Goal: Find specific page/section: Find specific page/section

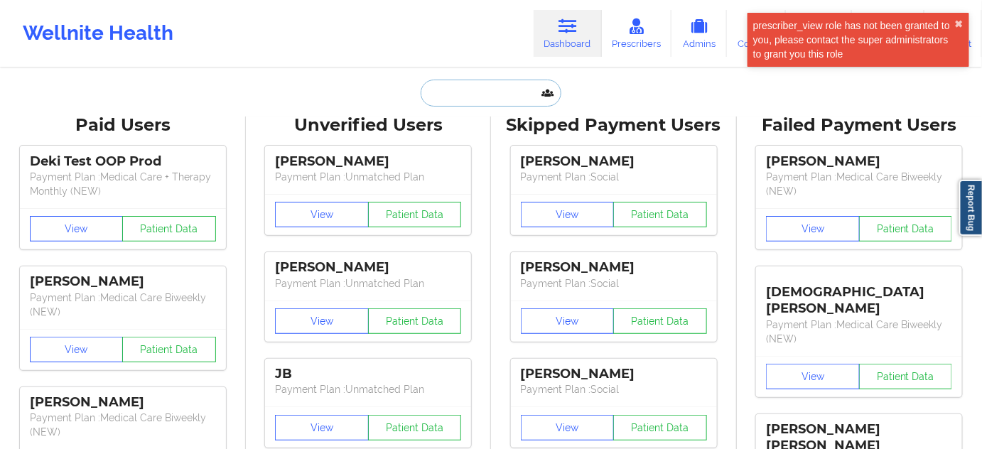
click at [505, 96] on input "text" at bounding box center [491, 93] width 141 height 27
paste input "[EMAIL_ADDRESS][DOMAIN_NAME]"
type input "[EMAIL_ADDRESS][DOMAIN_NAME]"
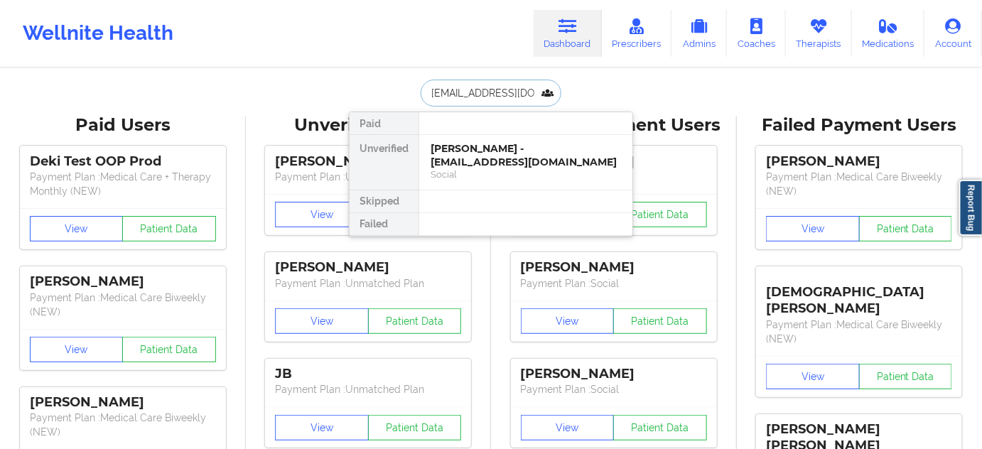
scroll to position [0, 23]
click at [480, 158] on div "[PERSON_NAME] - [EMAIL_ADDRESS][DOMAIN_NAME]" at bounding box center [526, 155] width 190 height 26
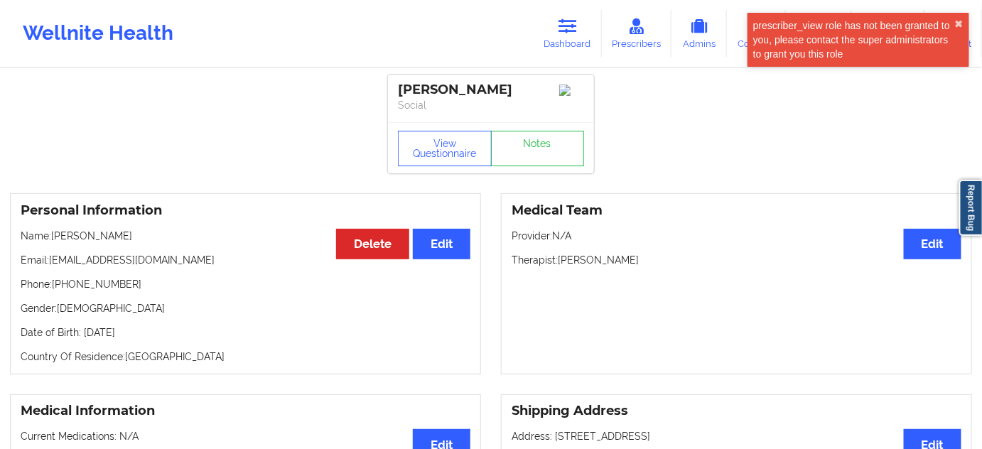
drag, startPoint x: 557, startPoint y: 267, endPoint x: 701, endPoint y: 266, distance: 144.3
click at [701, 266] on p "Therapist: [PERSON_NAME]" at bounding box center [737, 260] width 450 height 14
copy p "[PERSON_NAME]"
click at [574, 28] on icon at bounding box center [568, 26] width 18 height 16
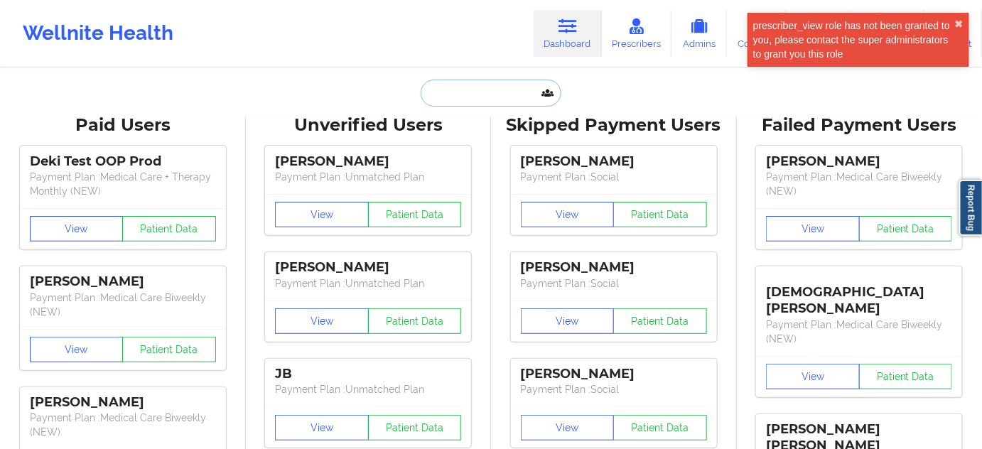
click at [480, 102] on input "text" at bounding box center [491, 93] width 141 height 27
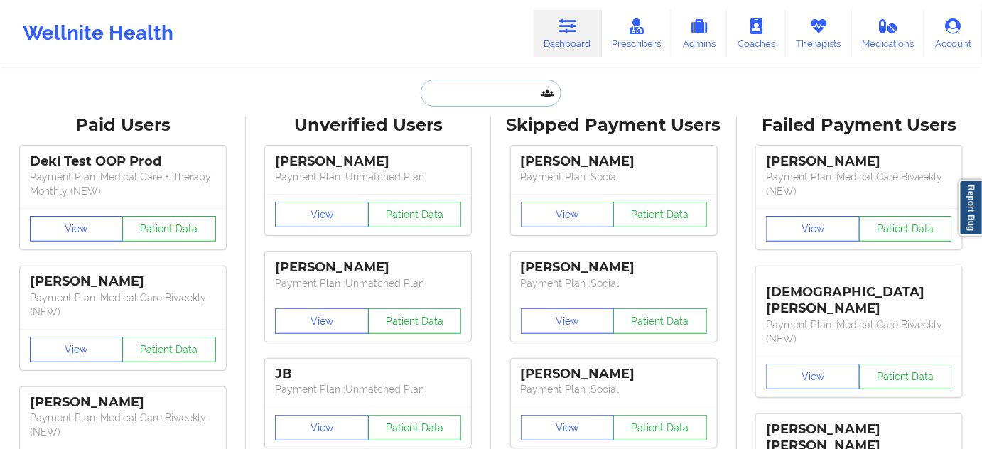
paste input "[EMAIL_ADDRESS][DOMAIN_NAME]"
type input "[EMAIL_ADDRESS][DOMAIN_NAME]"
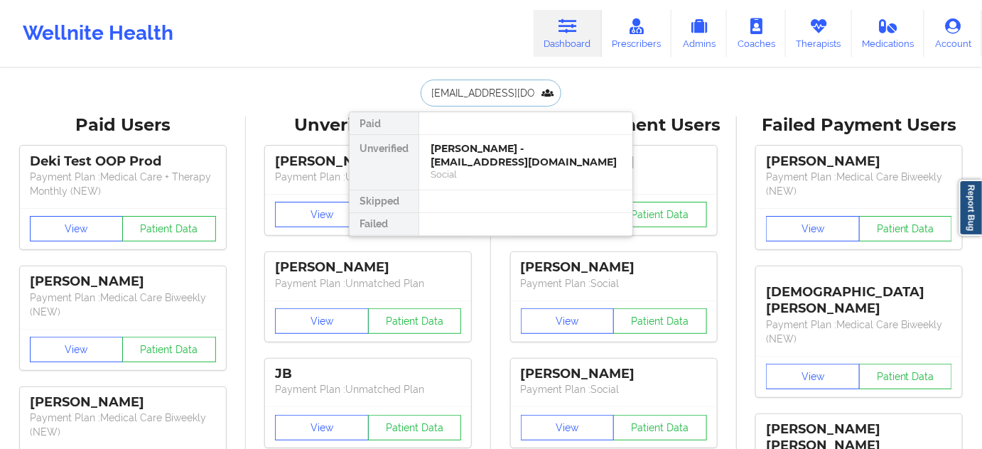
click at [480, 151] on div "[PERSON_NAME] - [EMAIL_ADDRESS][DOMAIN_NAME]" at bounding box center [526, 155] width 190 height 26
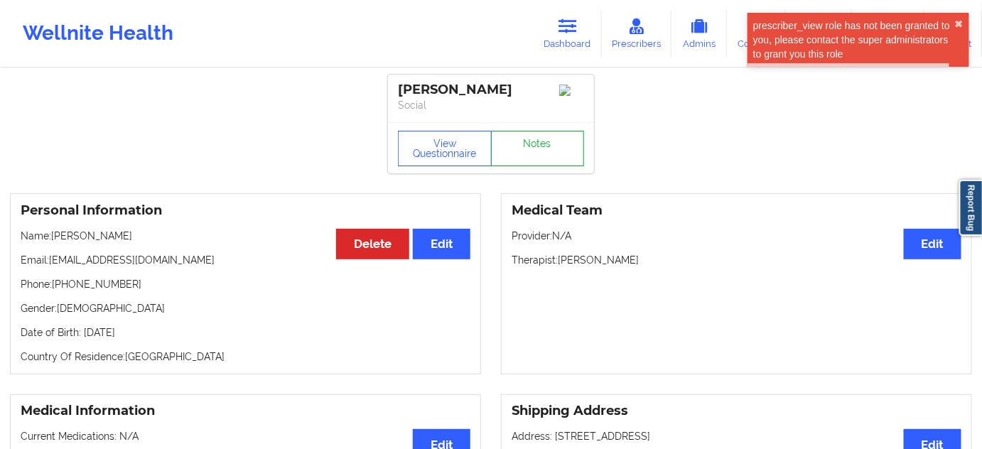
click at [538, 153] on link "Notes" at bounding box center [538, 149] width 94 height 36
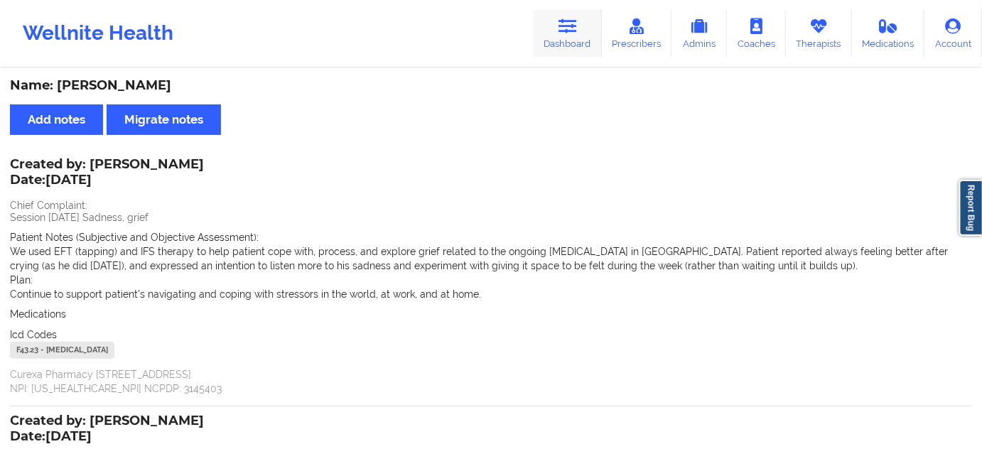
click at [582, 26] on link "Dashboard" at bounding box center [568, 33] width 68 height 47
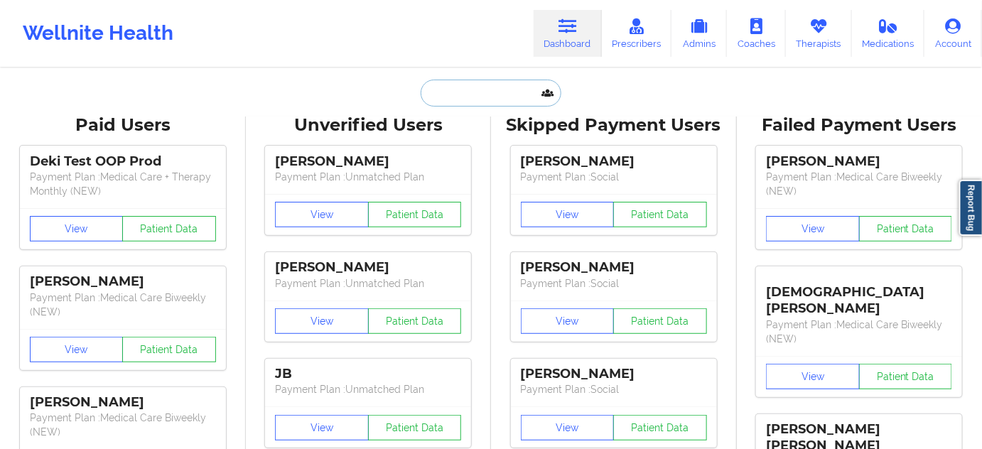
click at [495, 100] on input "text" at bounding box center [491, 93] width 141 height 27
paste input "[EMAIL_ADDRESS][DOMAIN_NAME]"
type input "[EMAIL_ADDRESS][DOMAIN_NAME]"
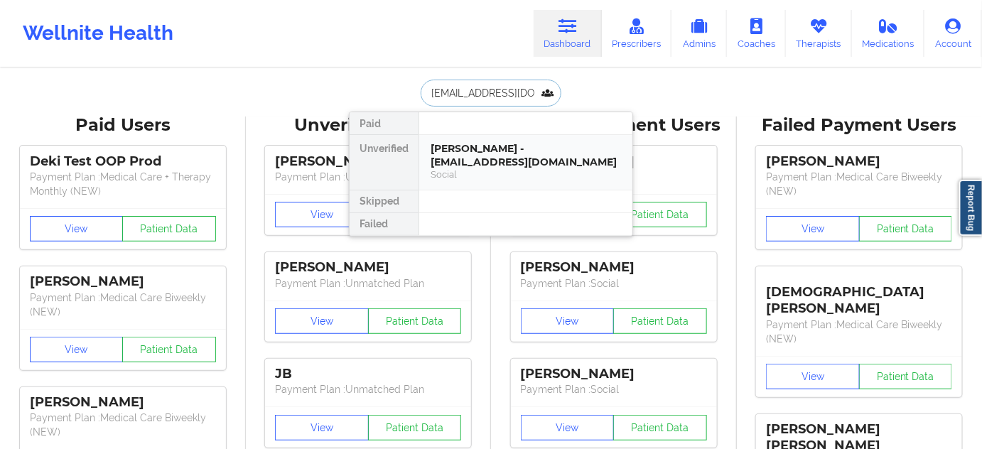
scroll to position [0, 23]
click at [468, 151] on div "[PERSON_NAME] - [PERSON_NAME][EMAIL_ADDRESS][DOMAIN_NAME]" at bounding box center [526, 155] width 190 height 26
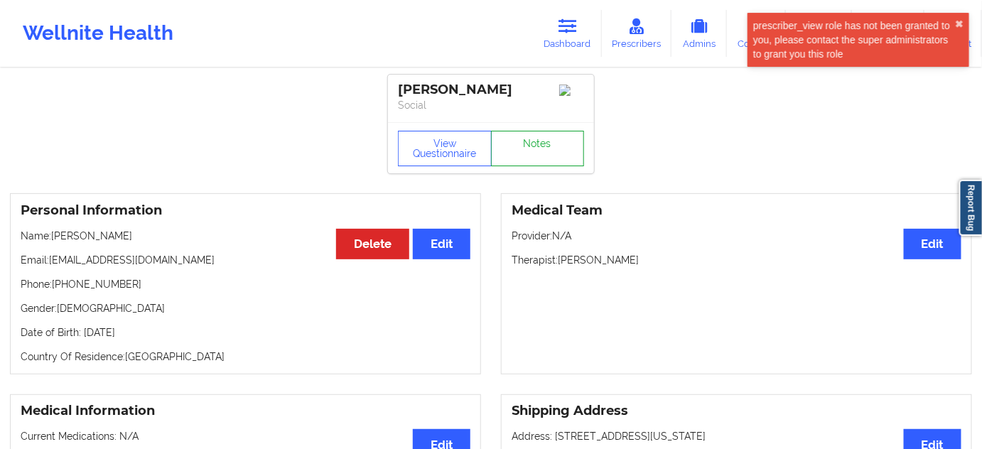
click at [527, 150] on link "Notes" at bounding box center [538, 149] width 94 height 36
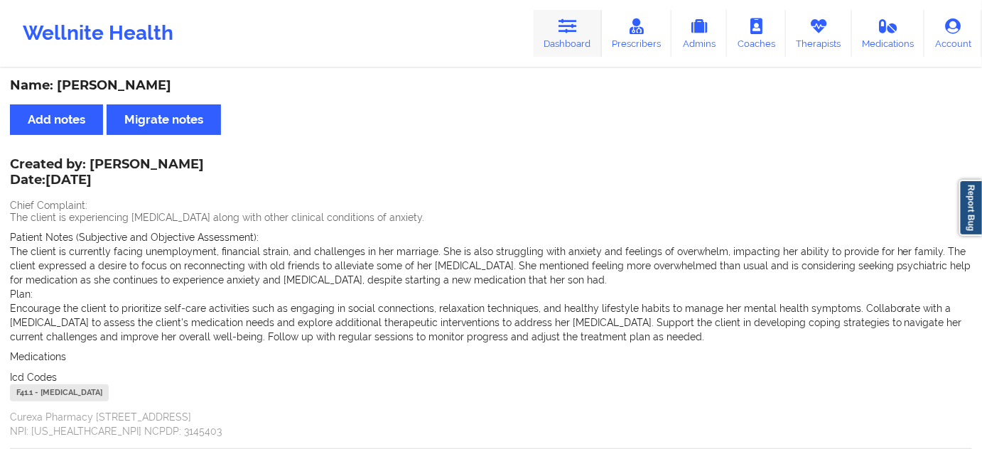
click at [562, 41] on link "Dashboard" at bounding box center [568, 33] width 68 height 47
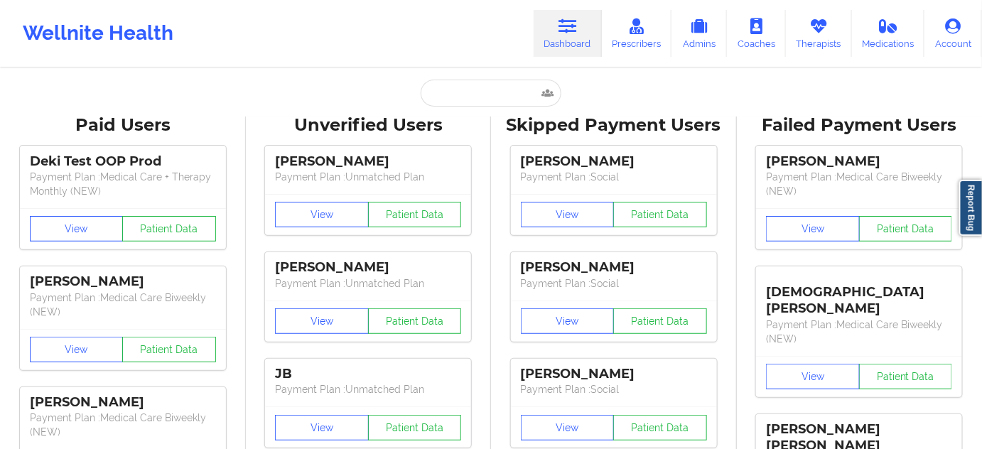
click at [563, 27] on icon at bounding box center [568, 26] width 18 height 16
click at [473, 90] on input "text" at bounding box center [491, 93] width 141 height 27
paste input "[EMAIL_ADDRESS][DOMAIN_NAME]"
type input "[EMAIL_ADDRESS][DOMAIN_NAME]"
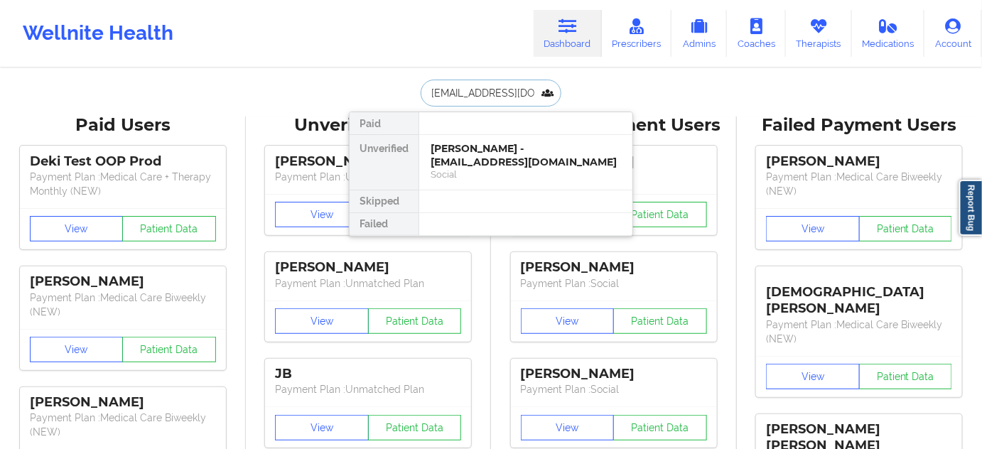
click at [479, 160] on div "[PERSON_NAME] - [EMAIL_ADDRESS][DOMAIN_NAME]" at bounding box center [526, 155] width 190 height 26
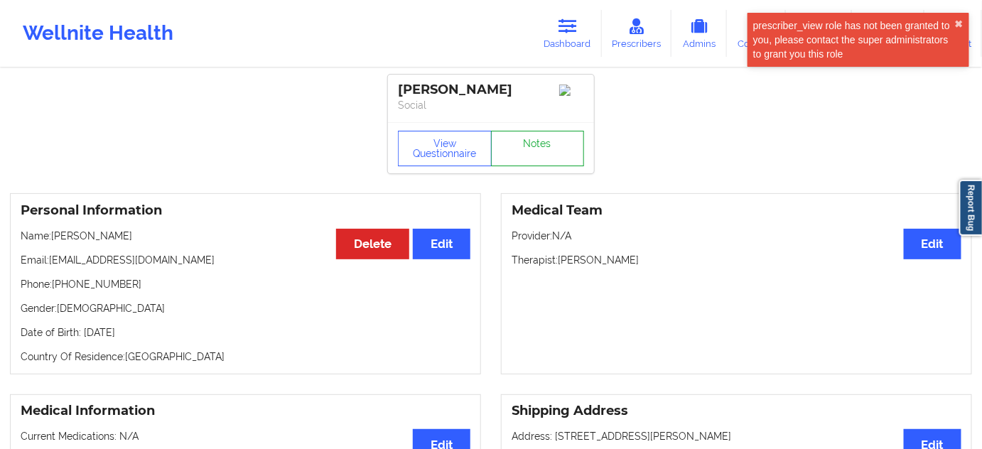
click at [529, 159] on link "Notes" at bounding box center [538, 149] width 94 height 36
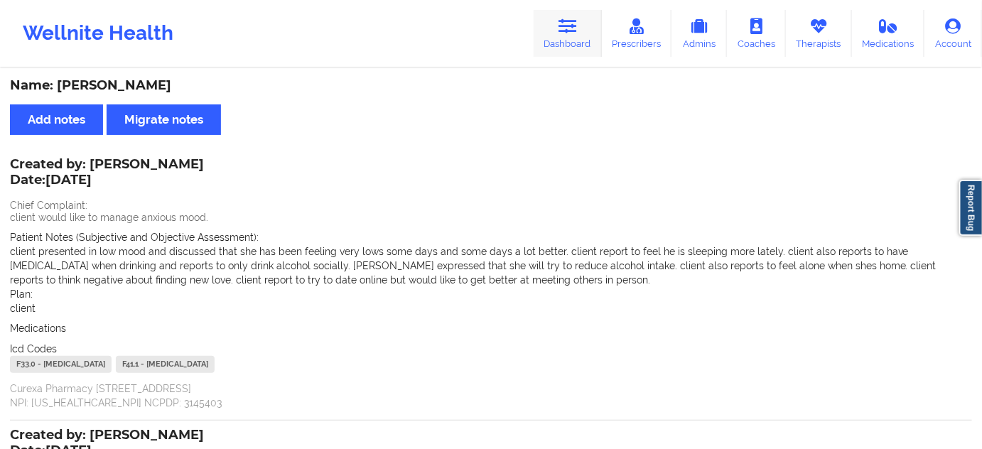
click at [586, 41] on link "Dashboard" at bounding box center [568, 33] width 68 height 47
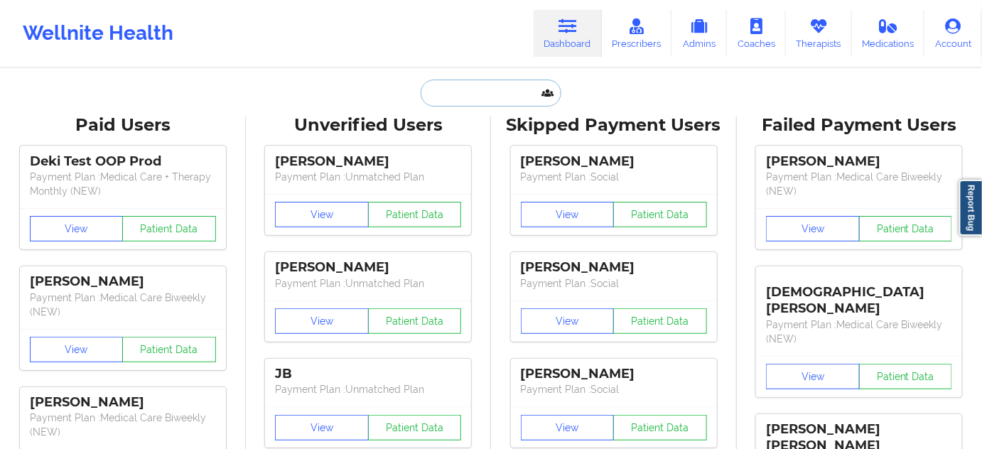
click at [473, 90] on input "text" at bounding box center [491, 93] width 141 height 27
paste input "[EMAIL_ADDRESS][DOMAIN_NAME]"
type input "[EMAIL_ADDRESS][DOMAIN_NAME]"
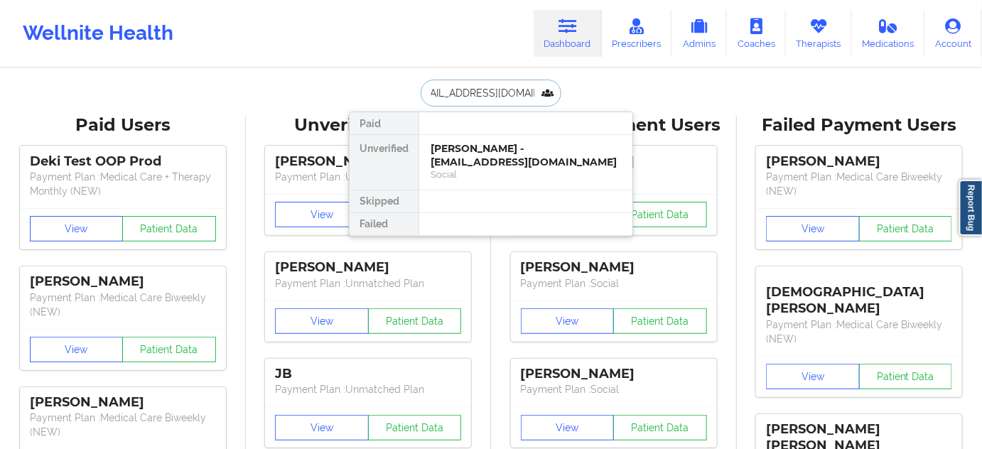
click at [451, 154] on div "[PERSON_NAME] - [EMAIL_ADDRESS][DOMAIN_NAME]" at bounding box center [526, 155] width 190 height 26
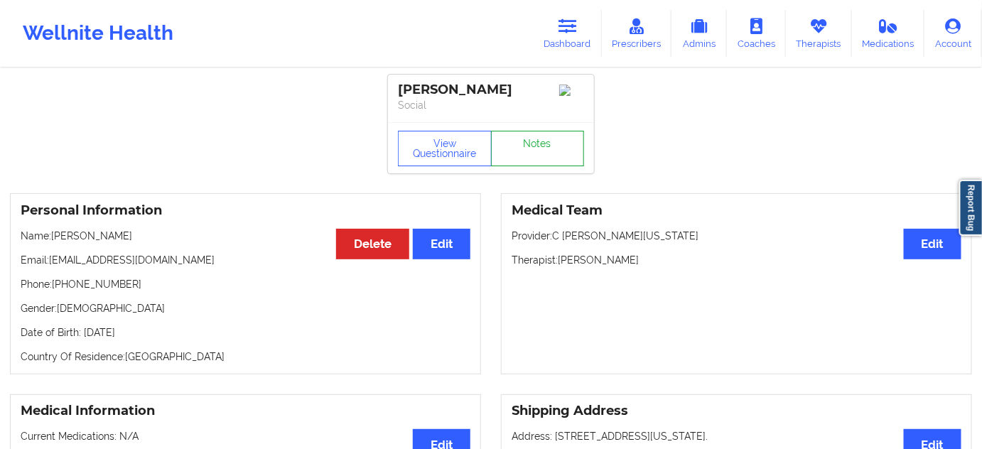
click at [534, 161] on link "Notes" at bounding box center [538, 149] width 94 height 36
